Goal: Task Accomplishment & Management: Manage account settings

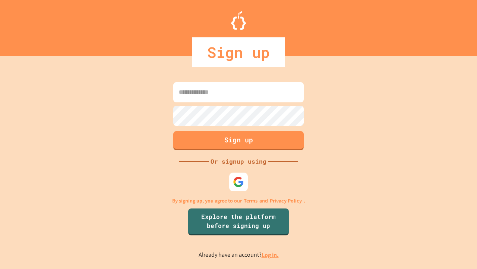
click at [271, 254] on link "Log in." at bounding box center [270, 255] width 17 height 8
